Goal: Task Accomplishment & Management: Complete application form

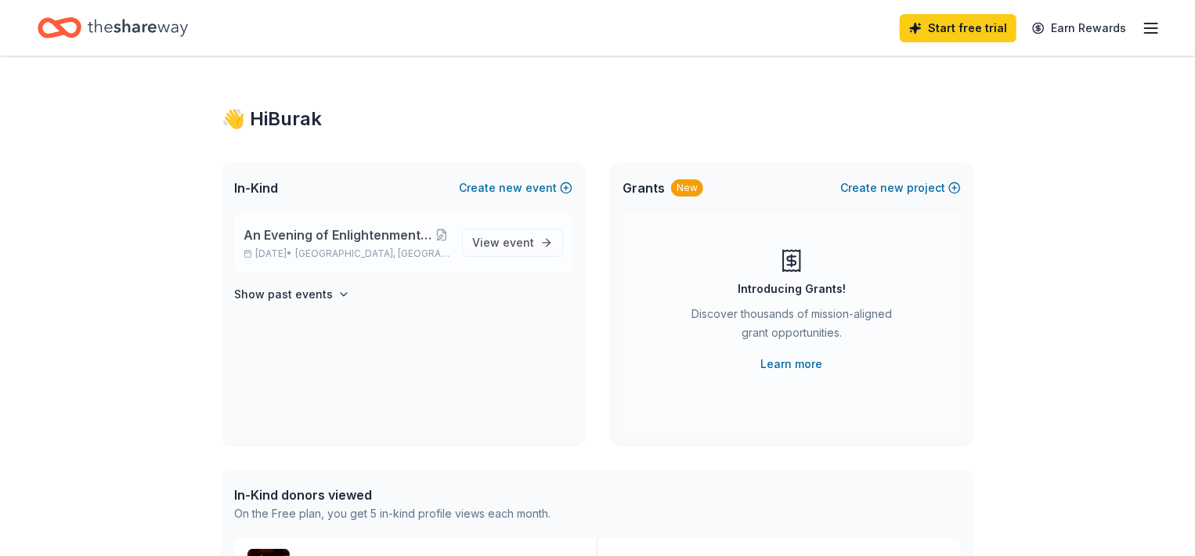
click at [401, 232] on span "An Evening of Enlightenment with [PERSON_NAME] the Medium" at bounding box center [339, 235] width 190 height 19
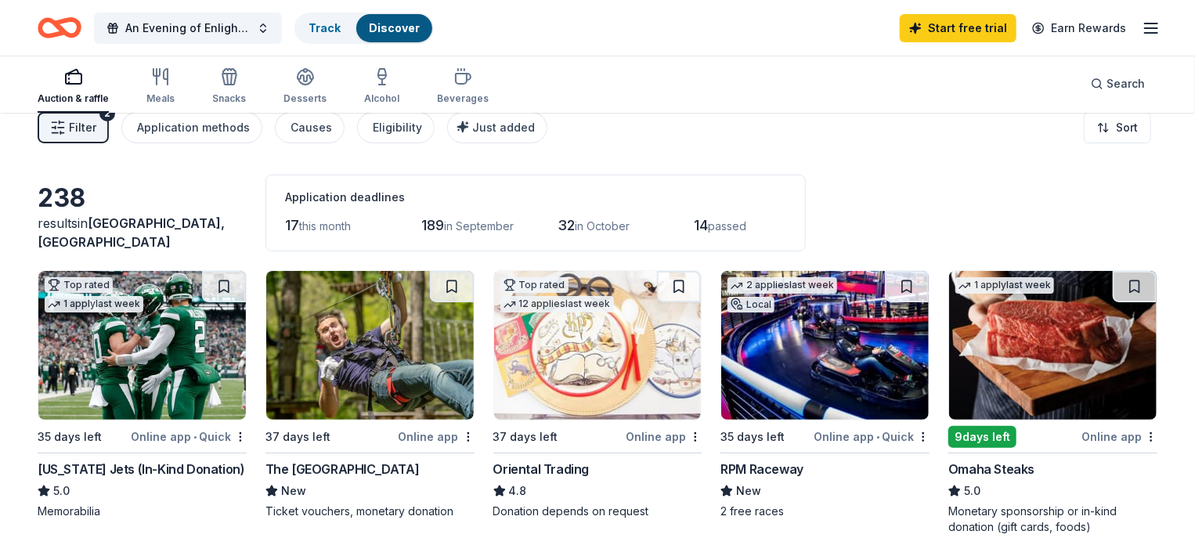
scroll to position [34, 0]
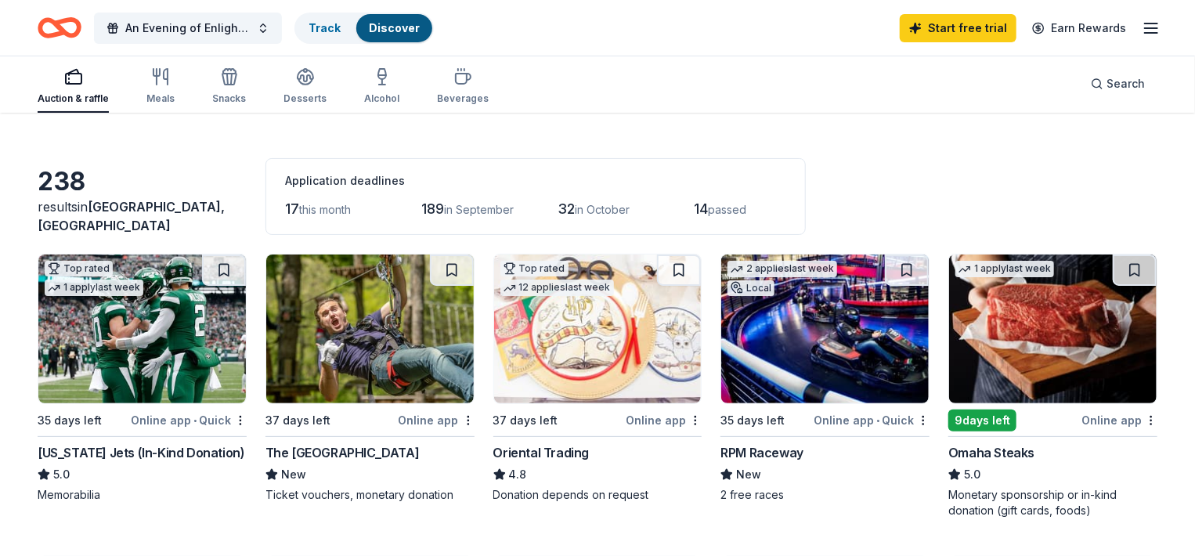
click at [198, 339] on img at bounding box center [142, 329] width 208 height 149
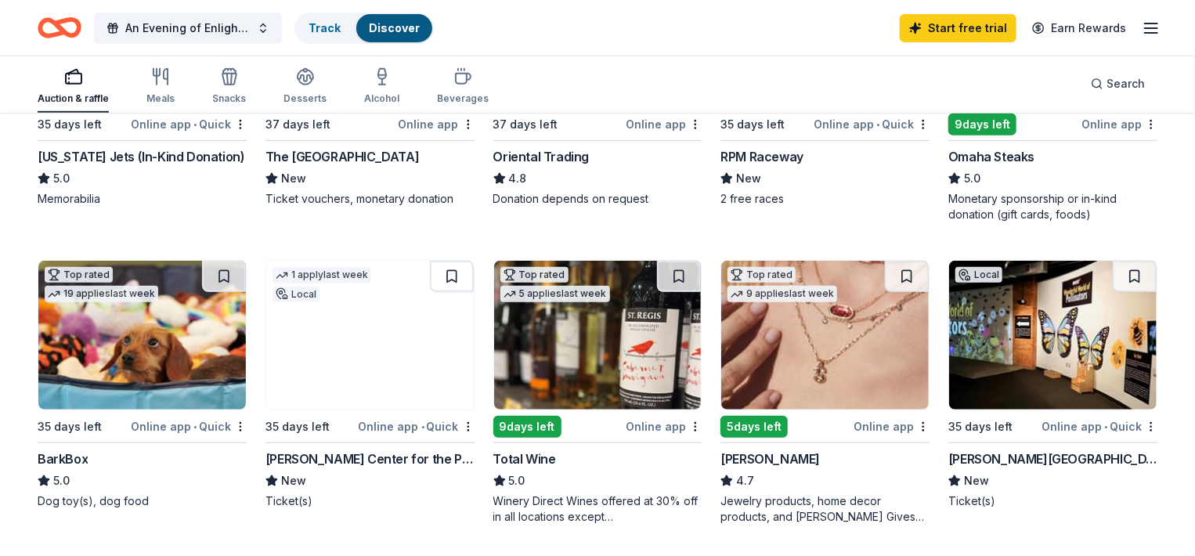
scroll to position [1115, 0]
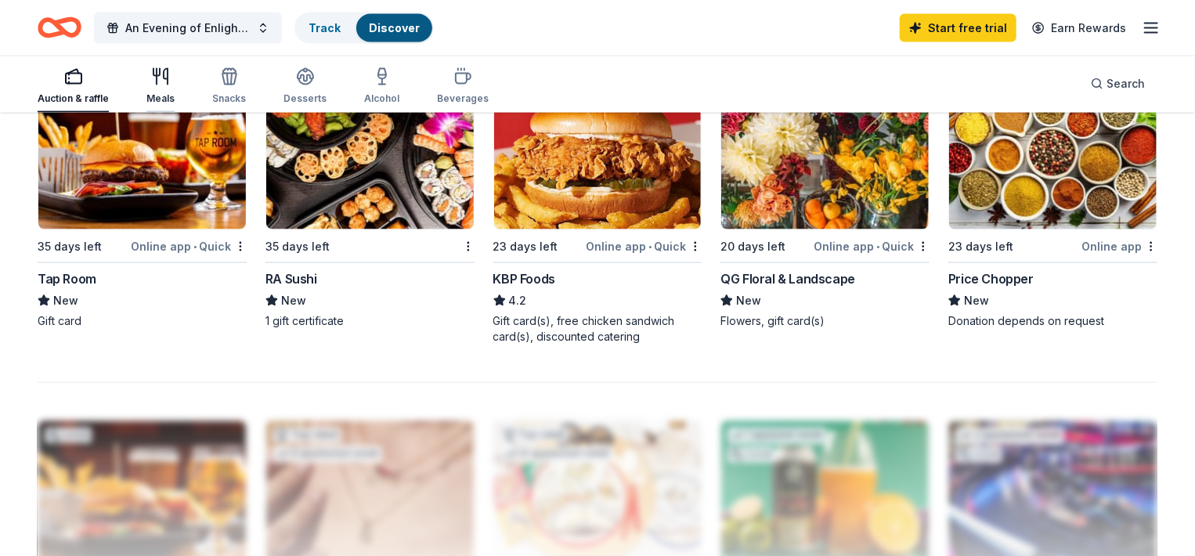
click at [153, 80] on icon "button" at bounding box center [160, 76] width 19 height 19
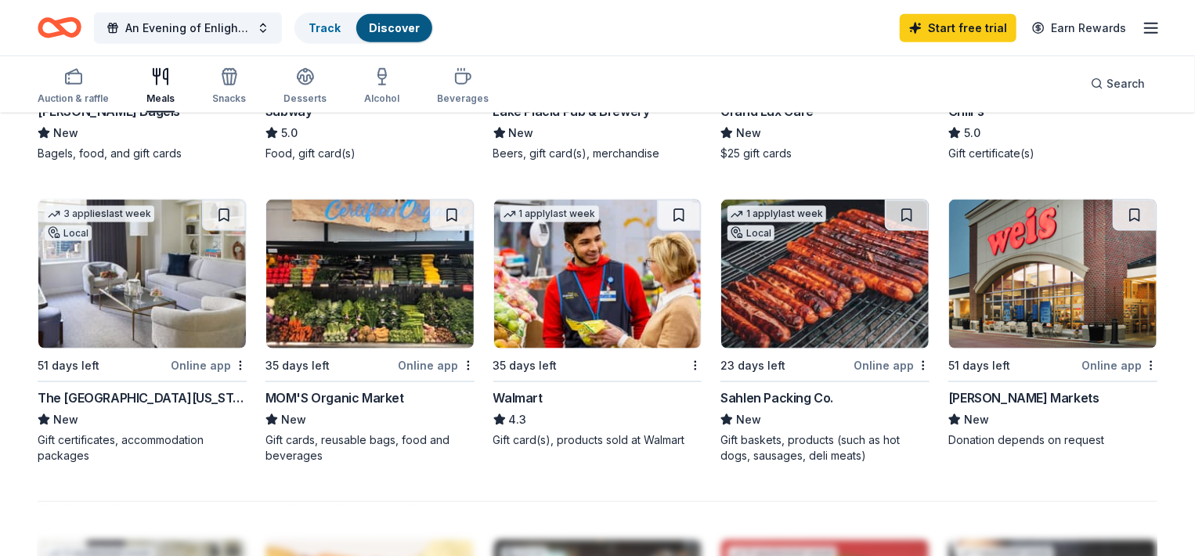
scroll to position [1433, 0]
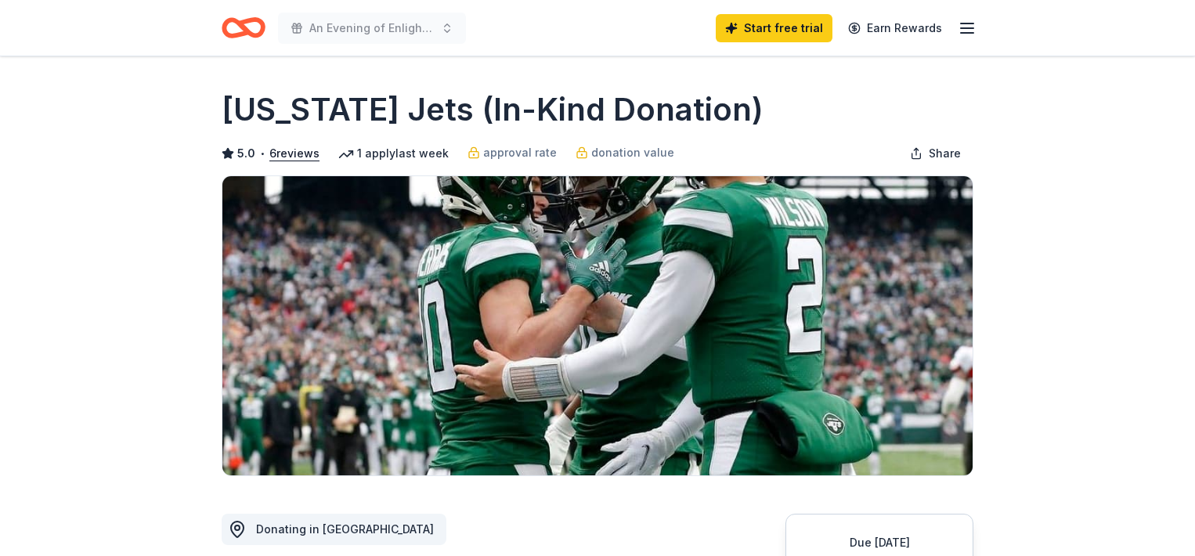
scroll to position [182, 0]
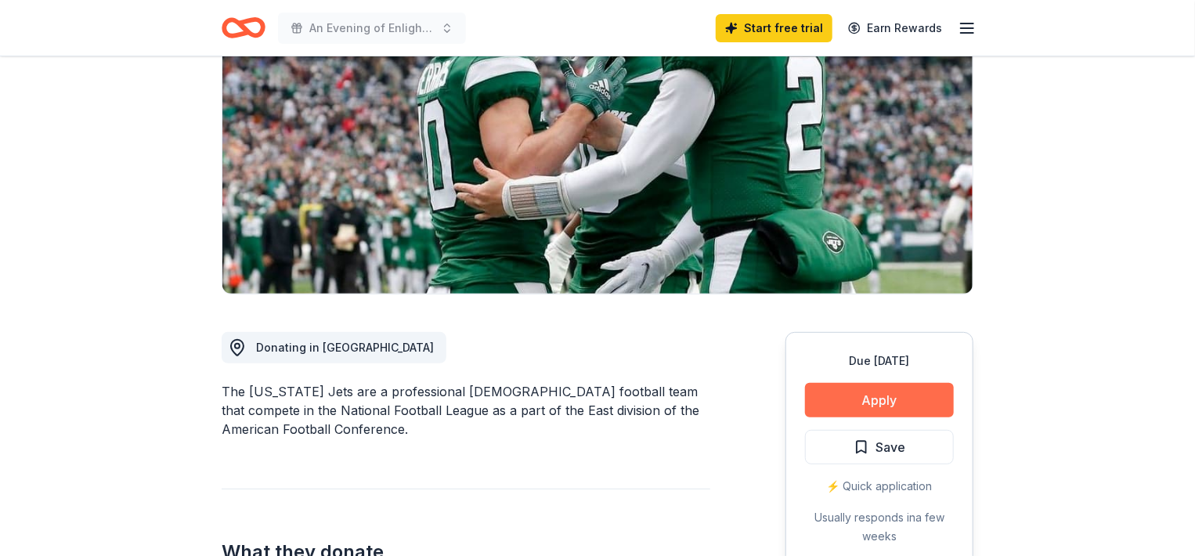
click at [872, 392] on button "Apply" at bounding box center [879, 400] width 149 height 34
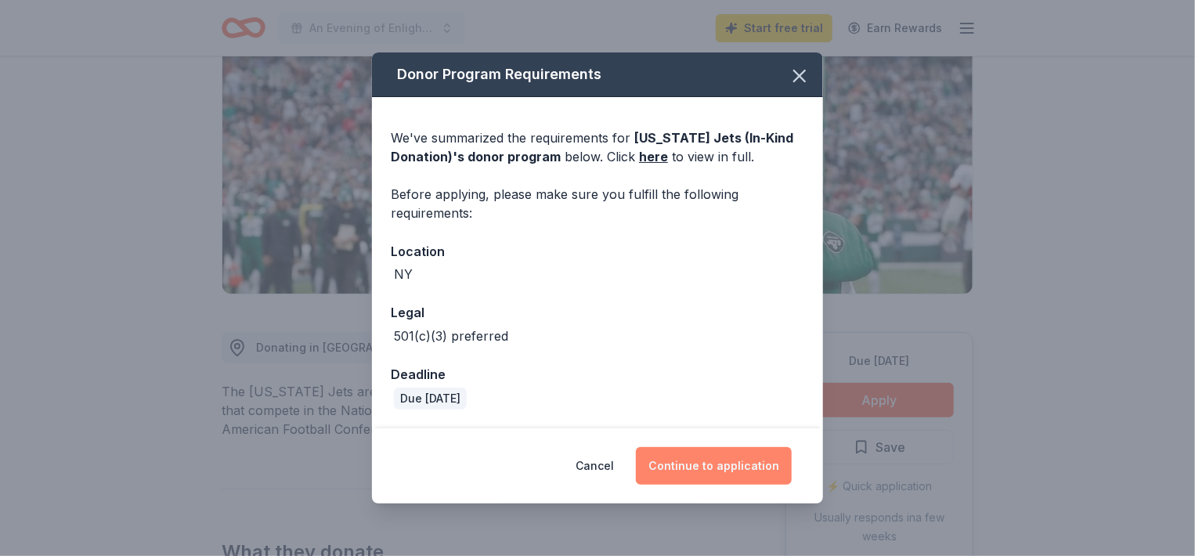
click at [713, 464] on button "Continue to application" at bounding box center [714, 466] width 156 height 38
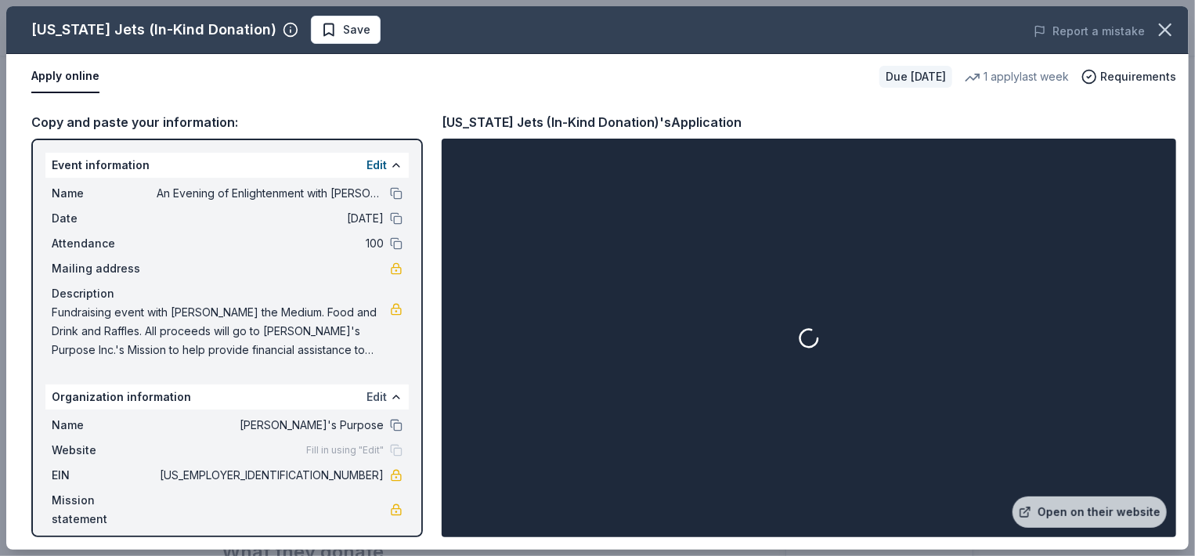
click at [372, 399] on button "Edit" at bounding box center [377, 397] width 20 height 19
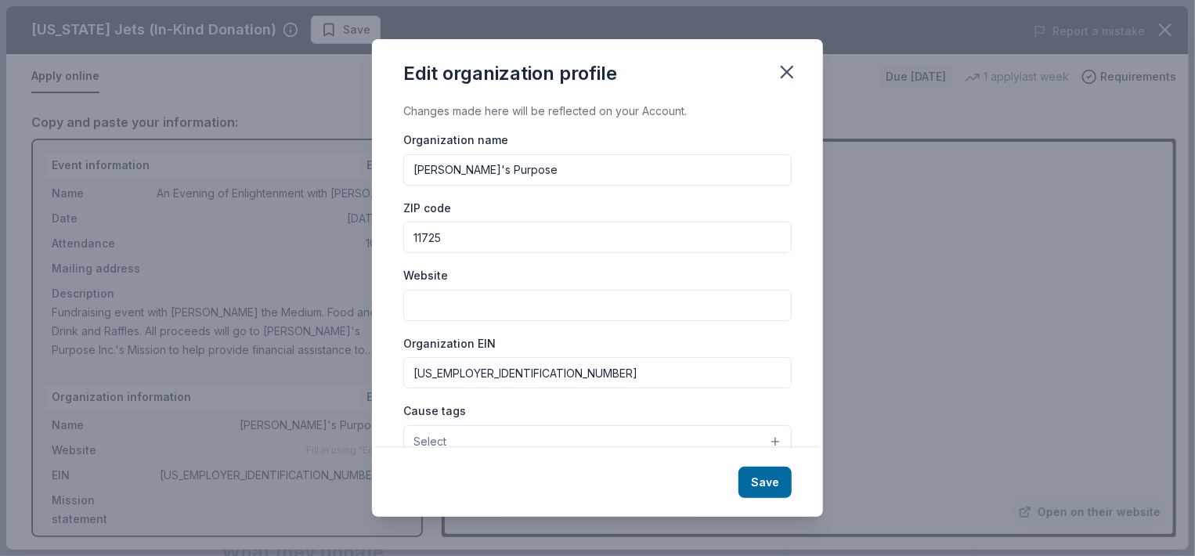
drag, startPoint x: 520, startPoint y: 378, endPoint x: 397, endPoint y: 380, distance: 123.0
click at [397, 380] on div "Changes made here will be reflected on your Account. Organization name Luke's P…" at bounding box center [597, 275] width 451 height 346
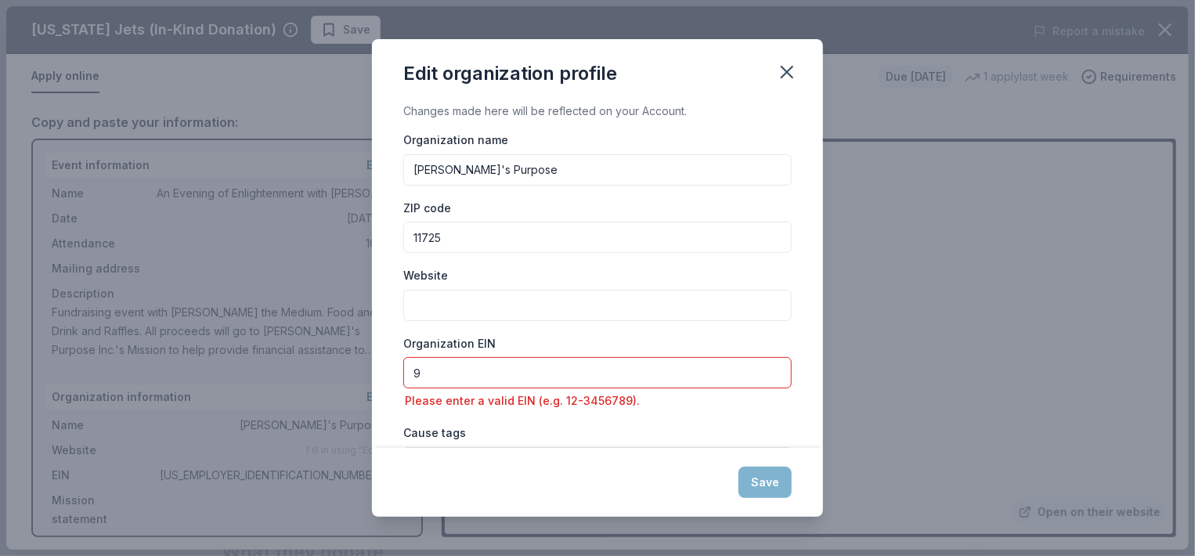
type input "93-4853617"
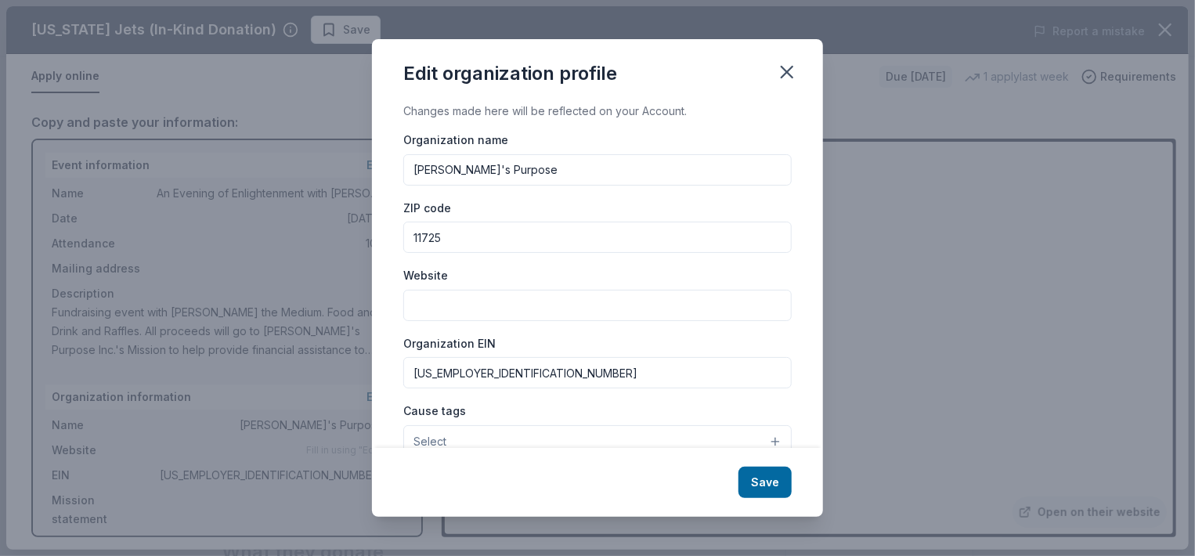
click at [526, 181] on input "Luke's Purpose" at bounding box center [597, 169] width 388 height 31
type input "Luke's Purpose Inc."
click at [522, 312] on input "Website" at bounding box center [597, 305] width 388 height 31
click at [710, 305] on input "Website" at bounding box center [597, 305] width 388 height 31
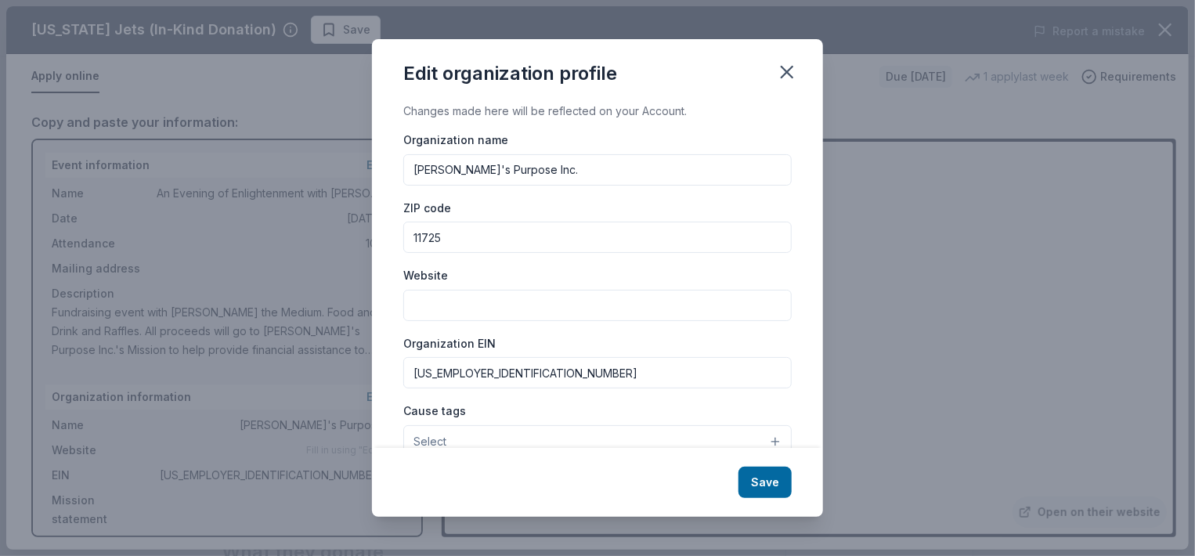
paste input "https://lukespurpose.org/"
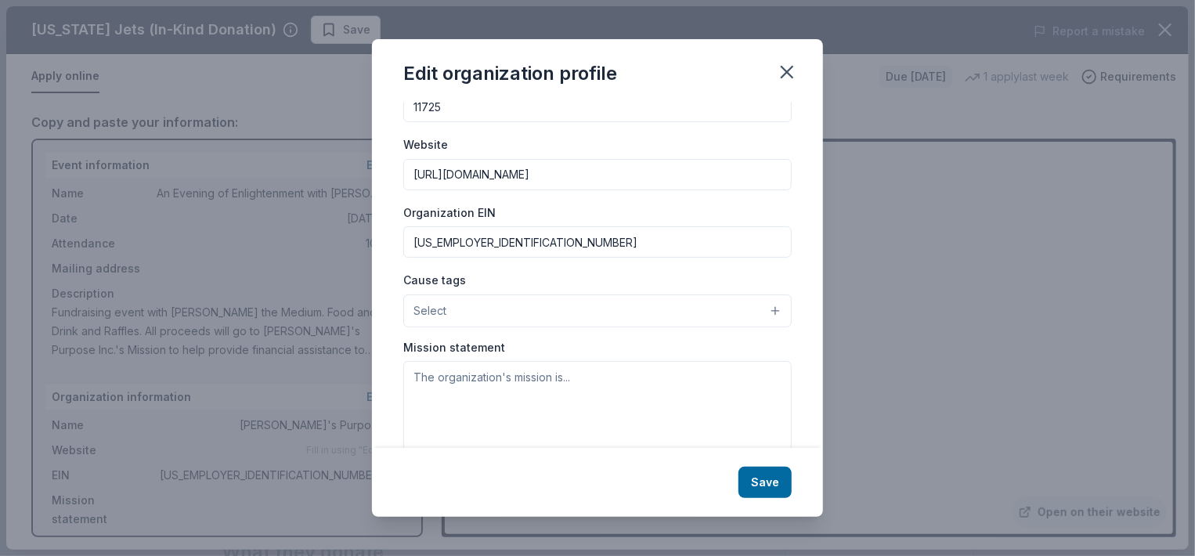
scroll to position [138, 0]
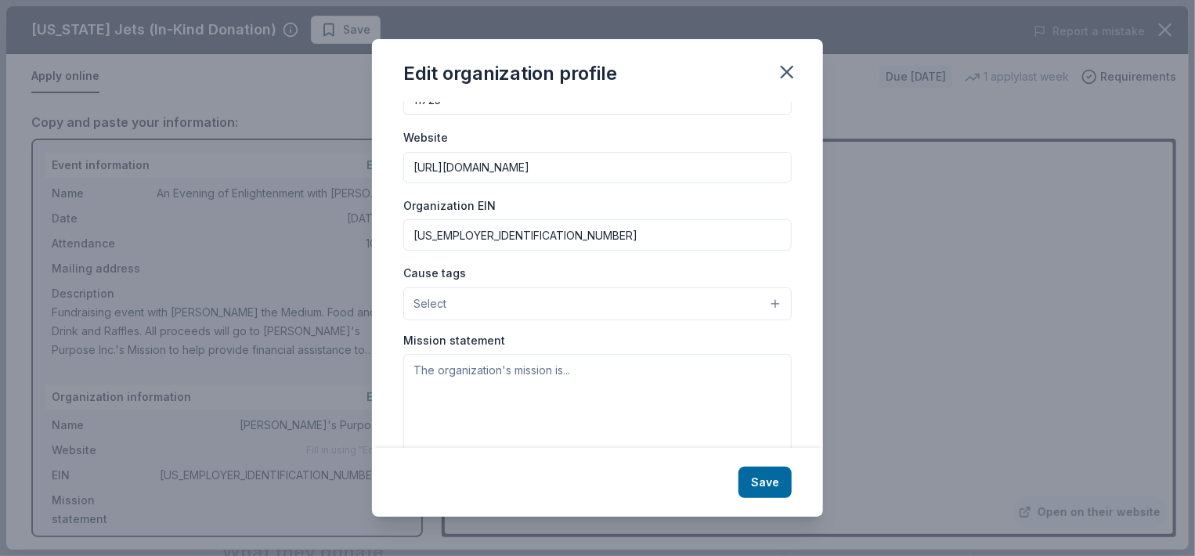
type input "https://lukespurpose.org/"
click at [583, 315] on button "Select" at bounding box center [597, 303] width 388 height 33
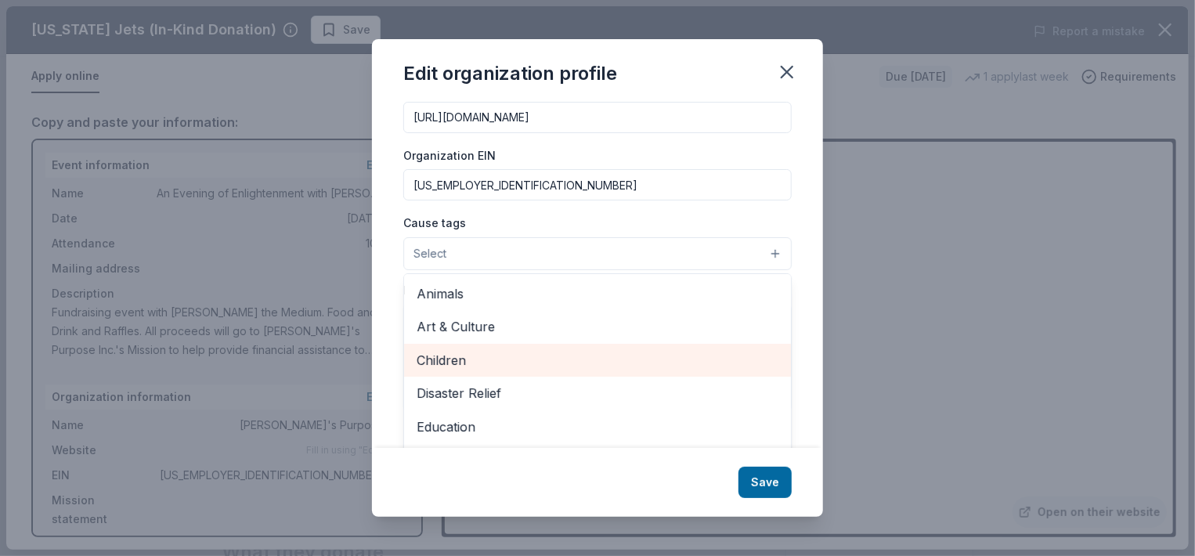
scroll to position [190, 0]
click at [582, 363] on span "Children" at bounding box center [598, 359] width 362 height 20
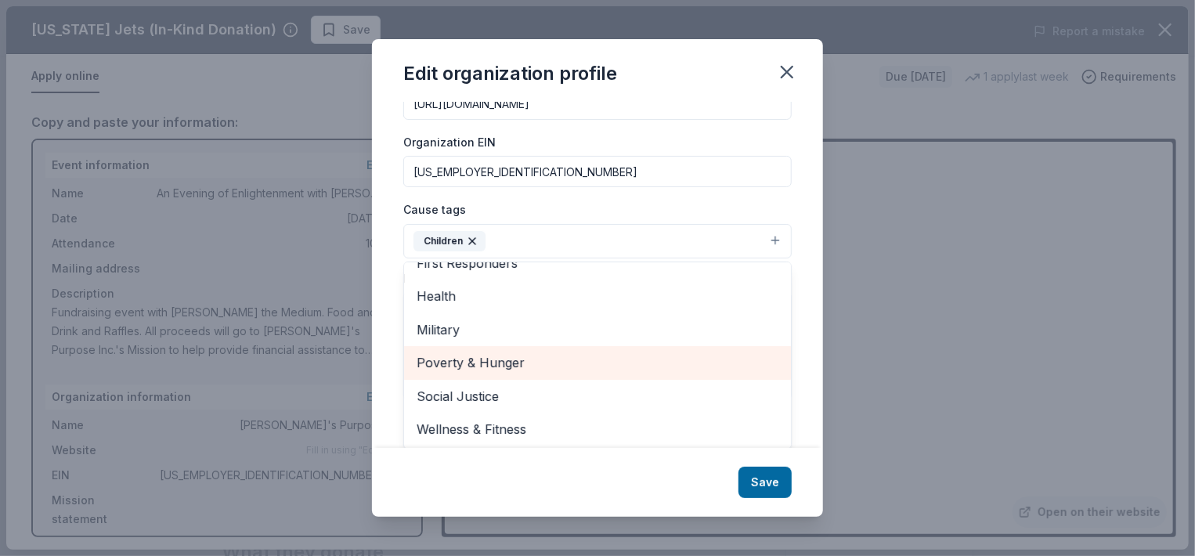
scroll to position [206, 0]
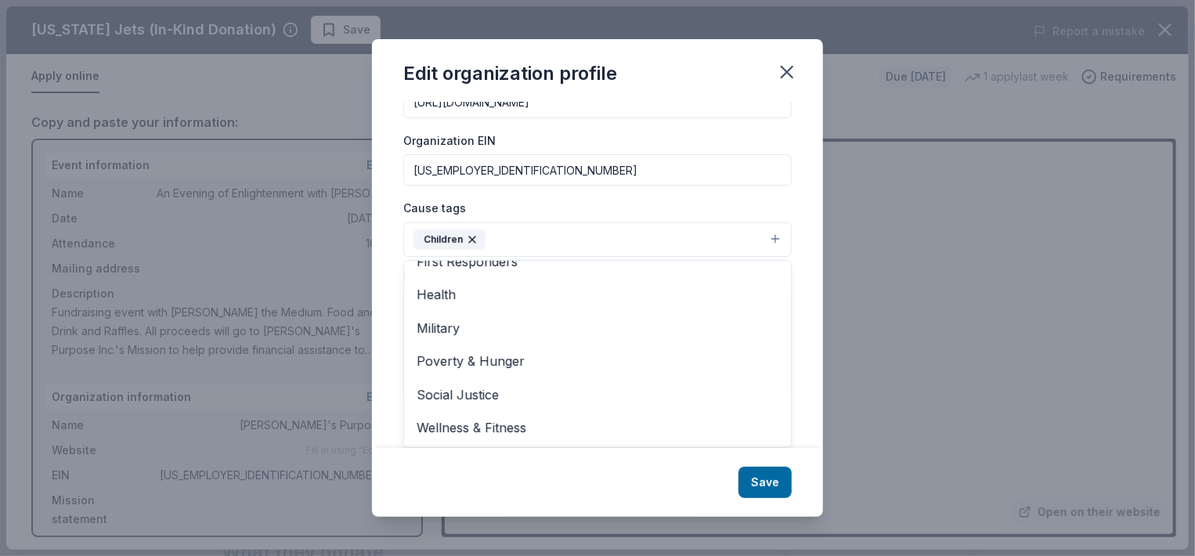
click at [522, 205] on div "Cause tags Children Animals Art & Culture Disaster Relief Education Environment…" at bounding box center [597, 227] width 388 height 59
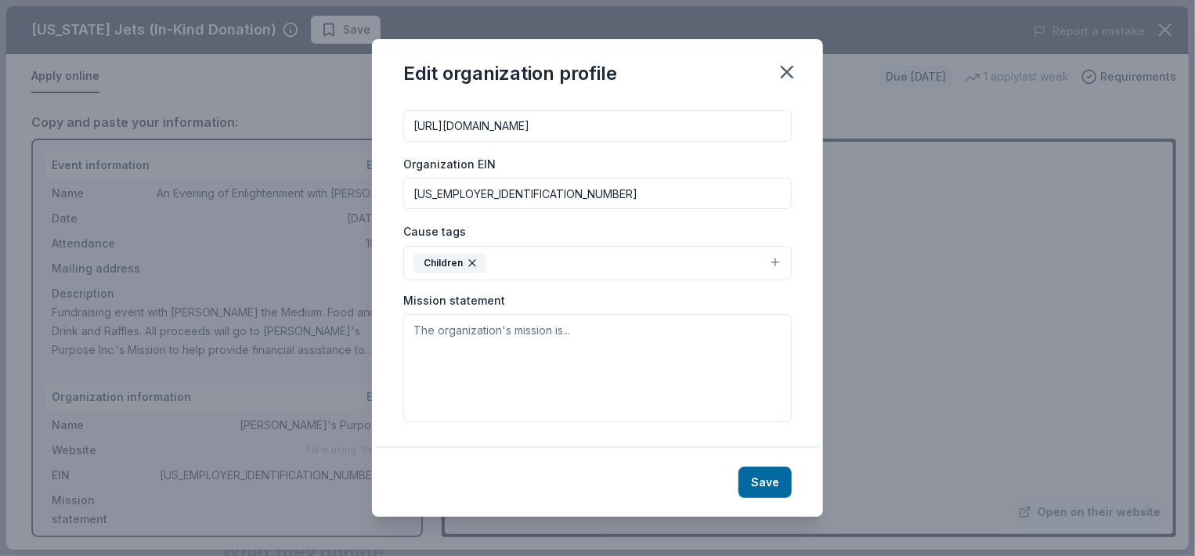
scroll to position [182, 0]
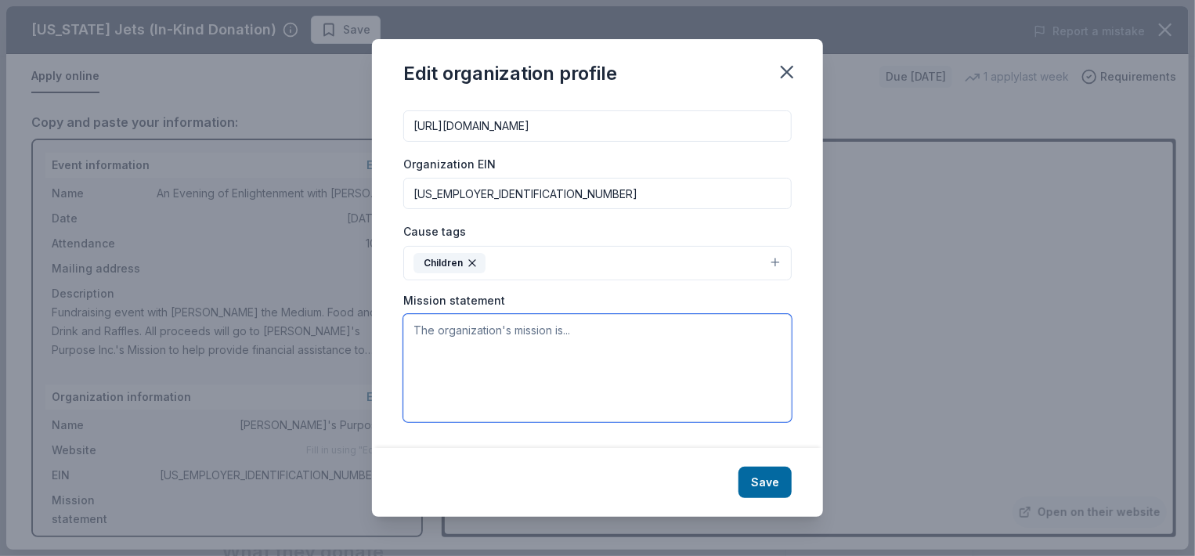
click at [550, 336] on textarea at bounding box center [597, 368] width 388 height 108
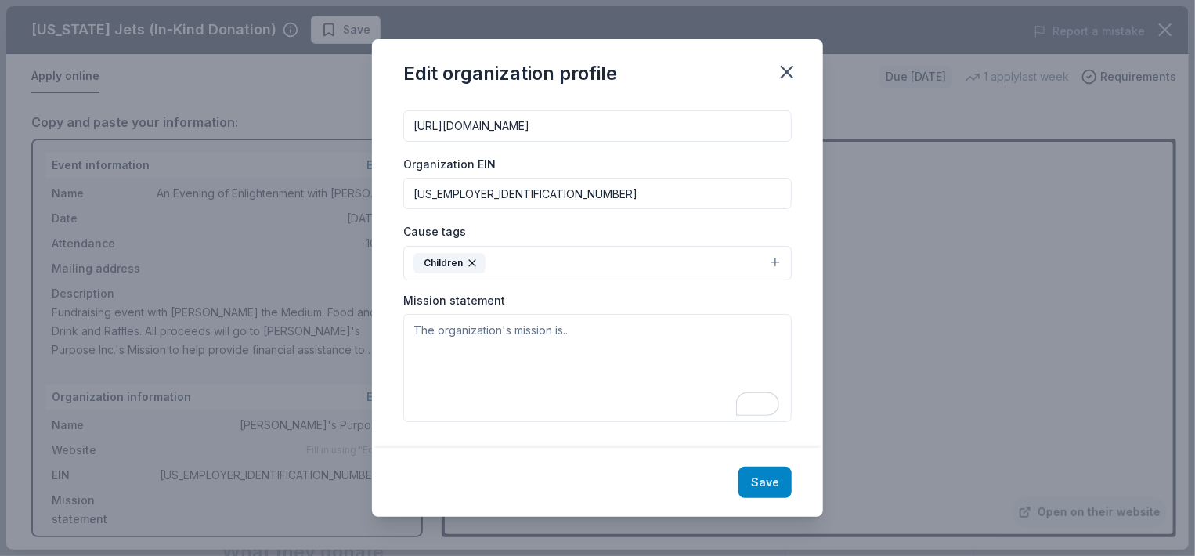
click at [763, 472] on button "Save" at bounding box center [765, 482] width 53 height 31
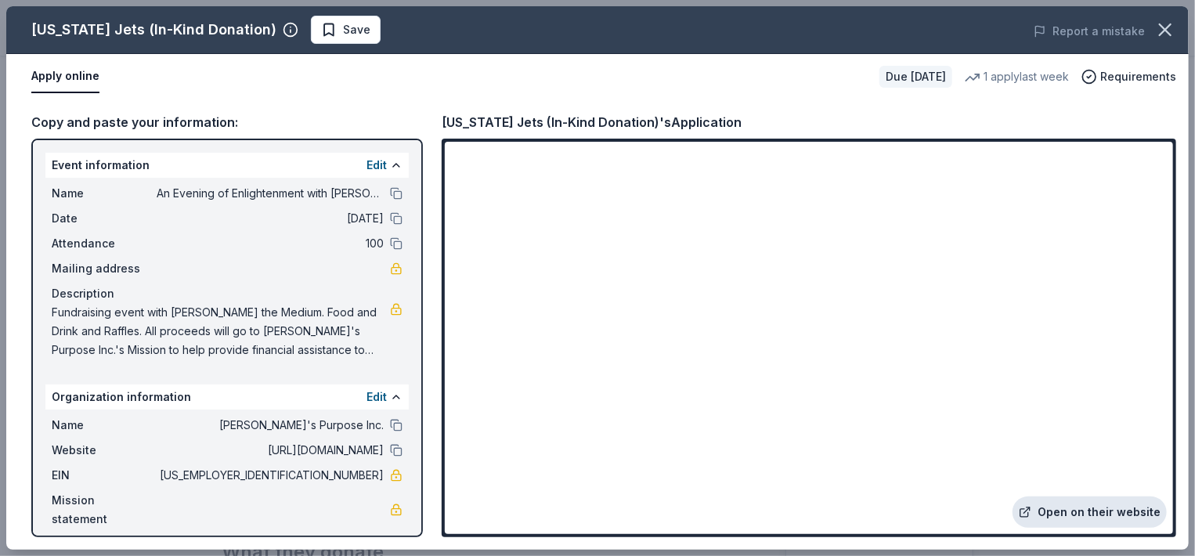
click at [1082, 515] on link "Open on their website" at bounding box center [1090, 512] width 154 height 31
